Goal: Task Accomplishment & Management: Manage account settings

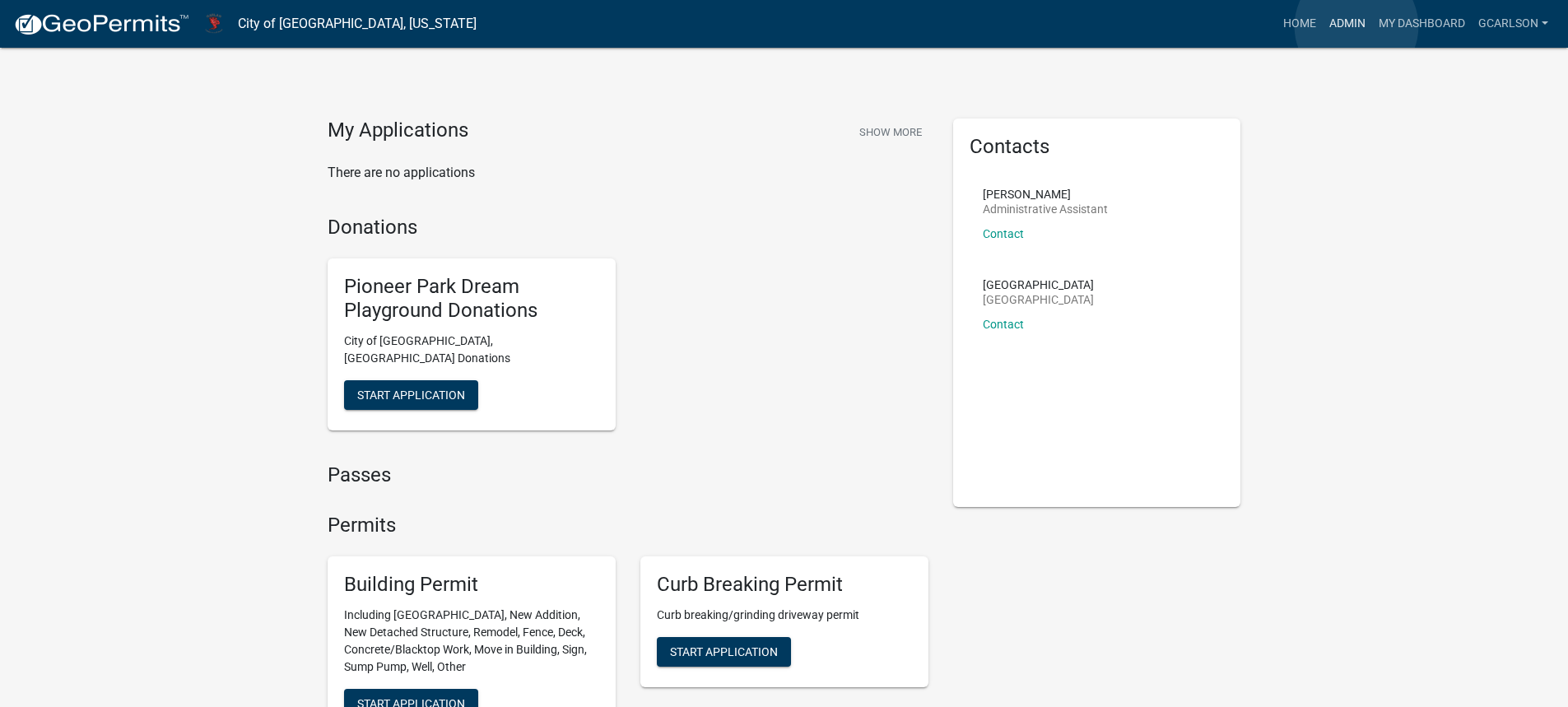
click at [1357, 26] on link "Admin" at bounding box center [1348, 24] width 49 height 31
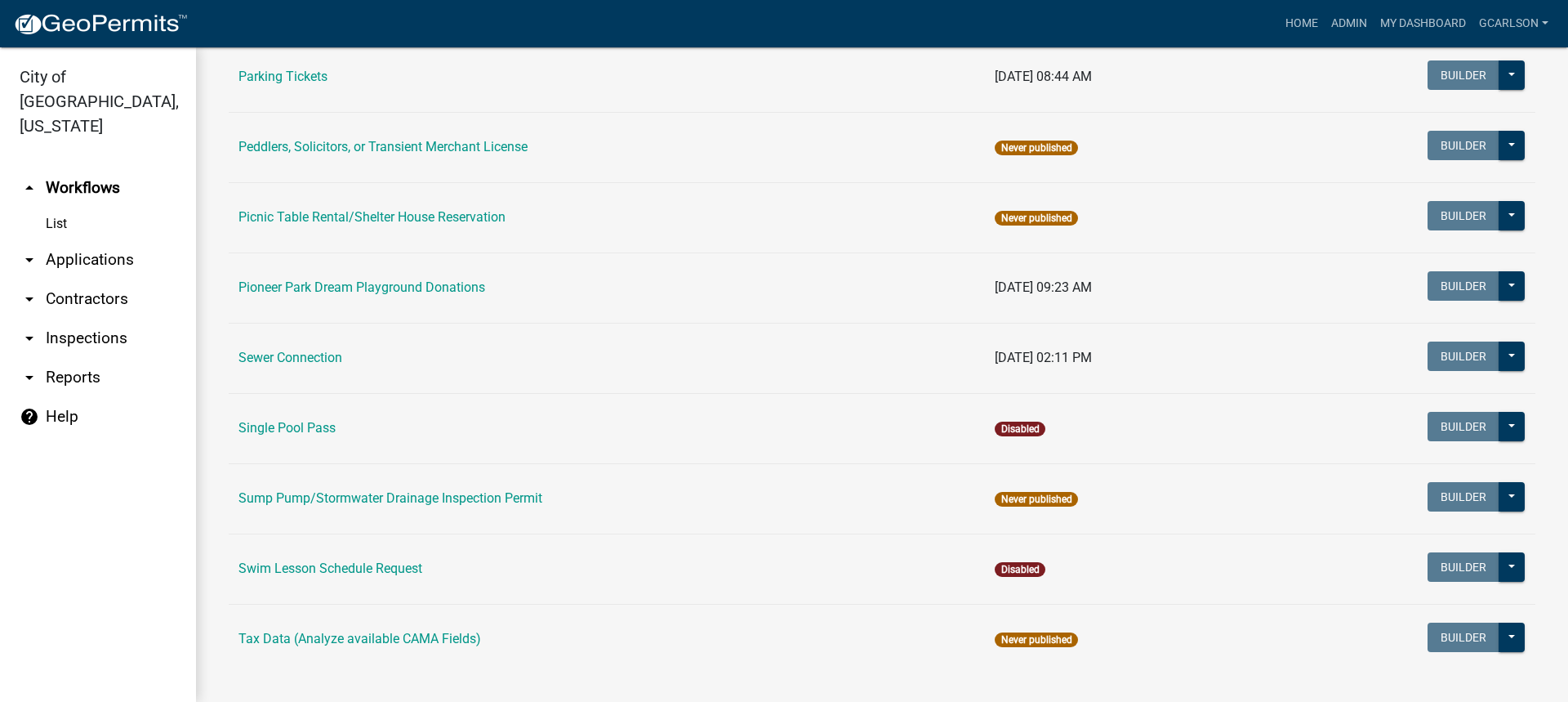
scroll to position [1032, 0]
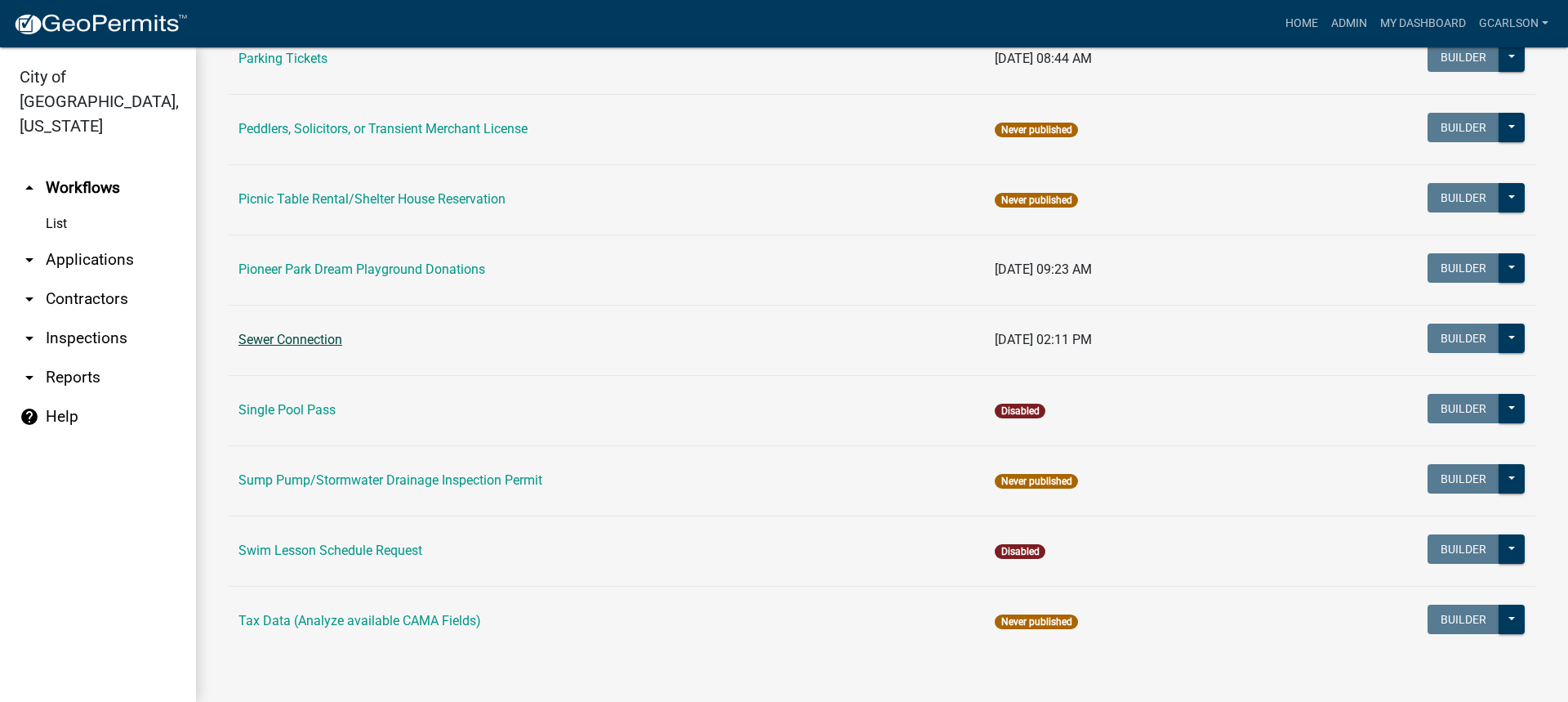
click at [297, 346] on link "Sewer Connection" at bounding box center [290, 339] width 104 height 16
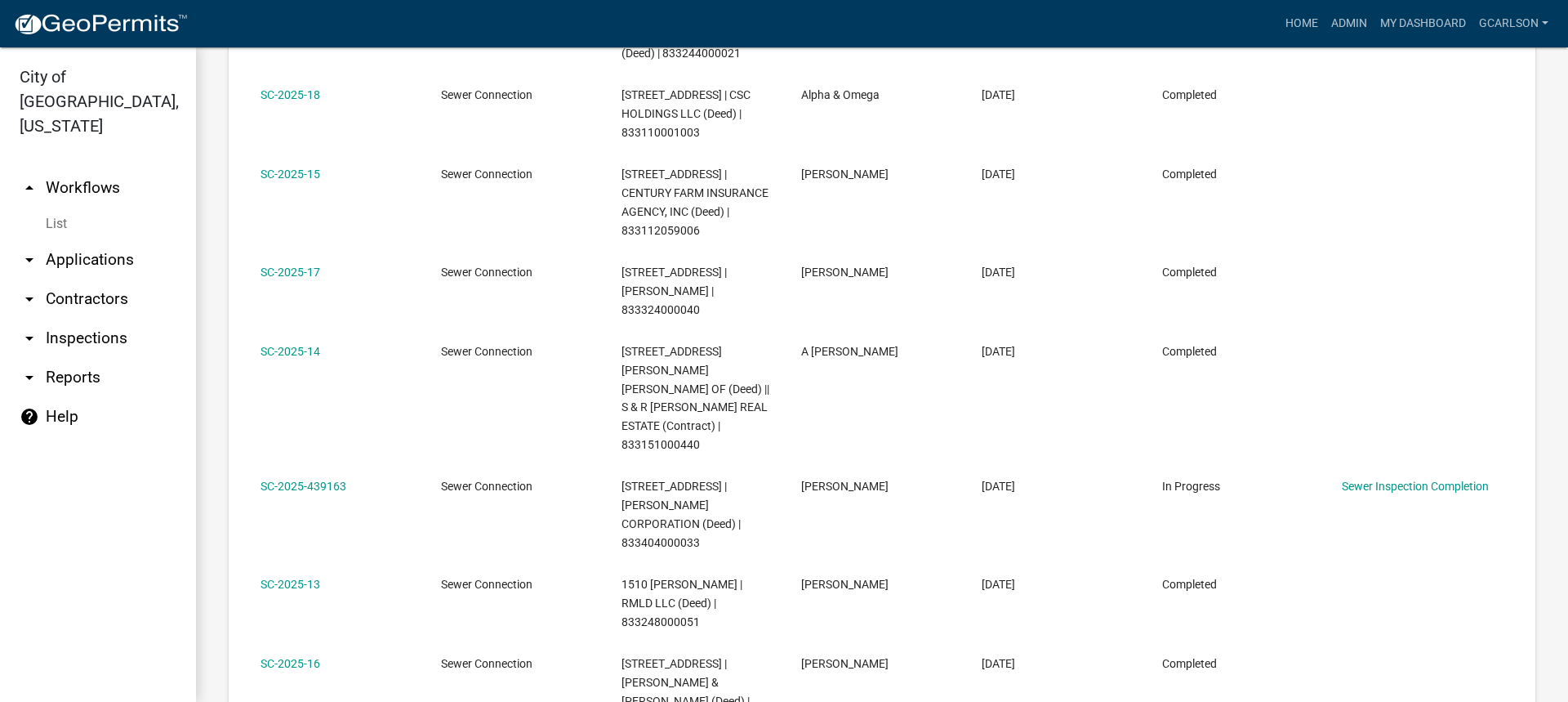
scroll to position [1502, 0]
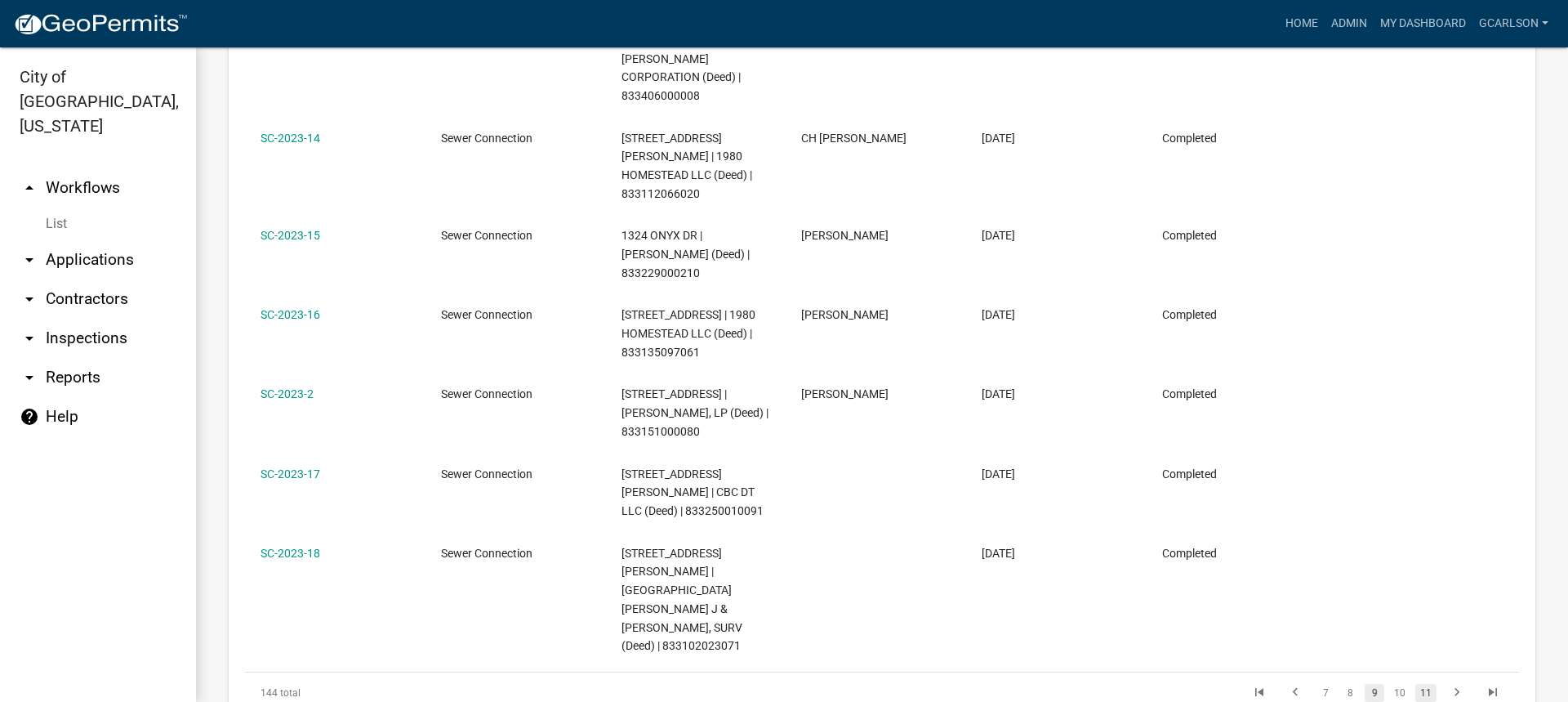
click at [1421, 684] on link "11" at bounding box center [1426, 693] width 21 height 18
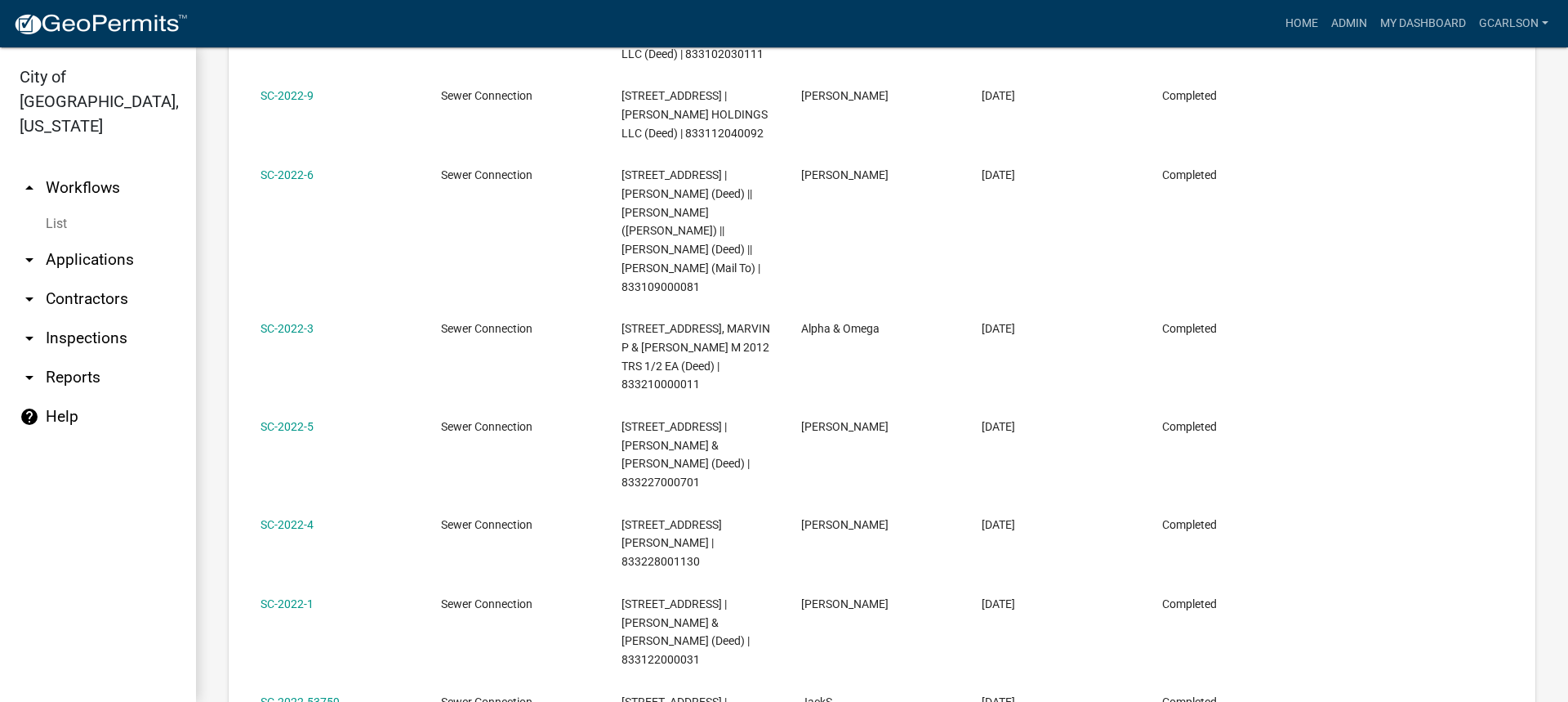
scroll to position [1557, 0]
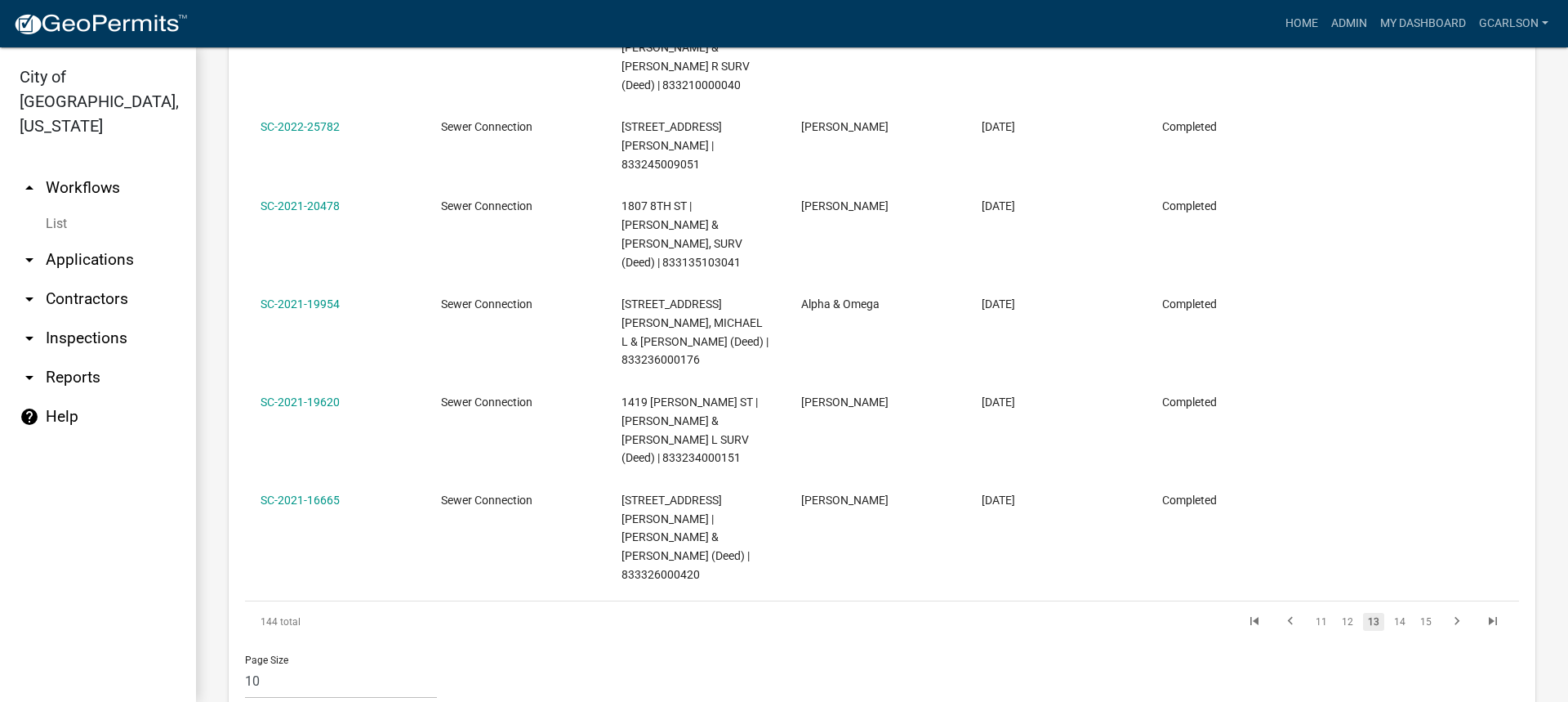
scroll to position [1613, 0]
click at [1416, 610] on link "15" at bounding box center [1426, 619] width 21 height 18
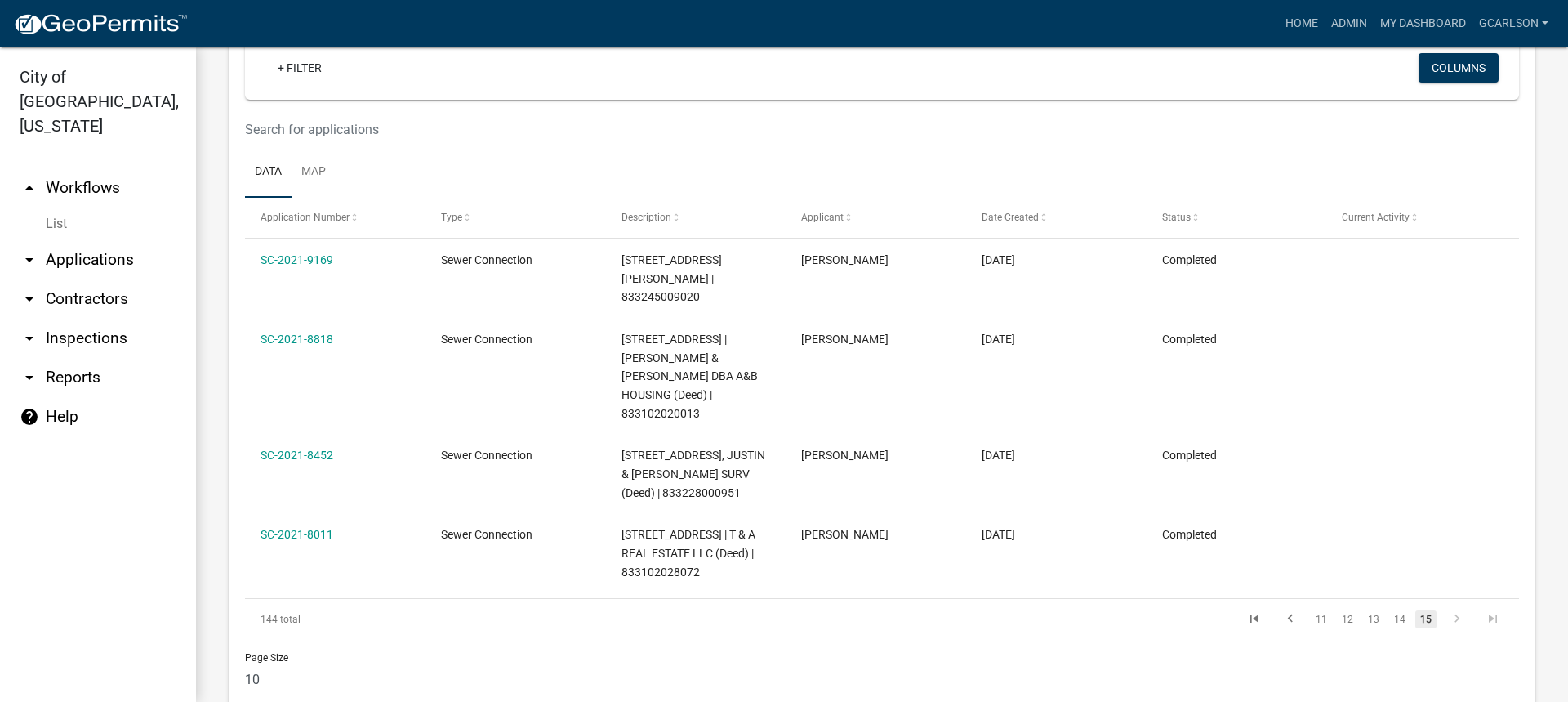
click at [1416, 610] on link "15" at bounding box center [1426, 619] width 21 height 18
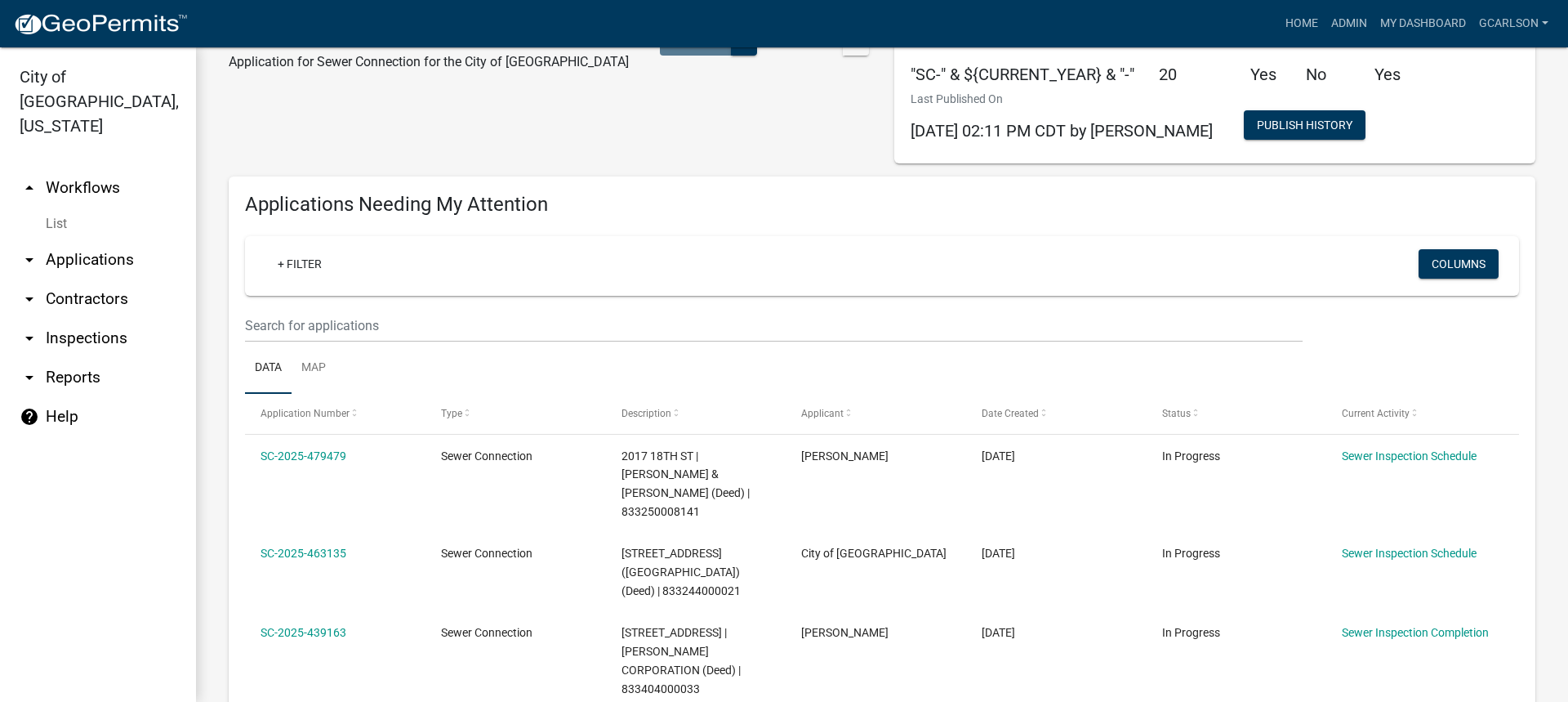
scroll to position [0, 0]
